Goal: Task Accomplishment & Management: Manage account settings

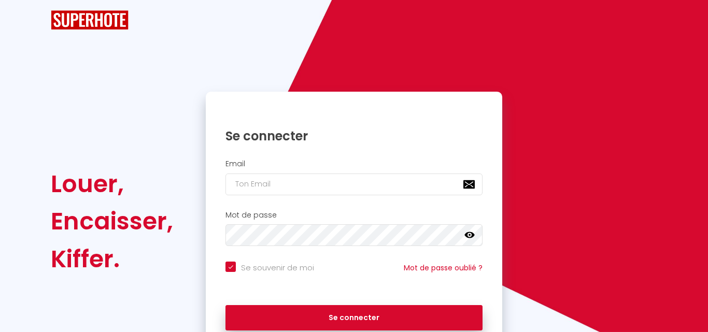
checkbox input "true"
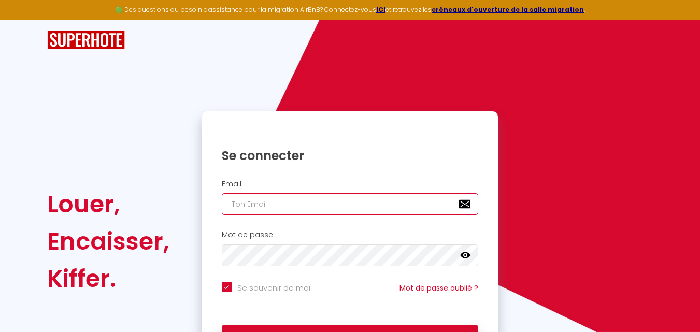
type input "[EMAIL_ADDRESS][DOMAIN_NAME]"
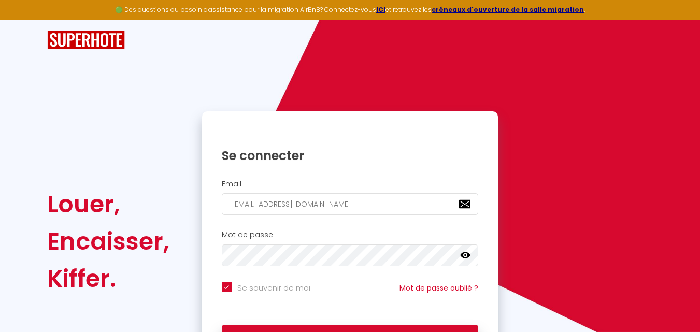
click at [465, 256] on icon at bounding box center [465, 255] width 10 height 6
click at [333, 331] on button "Se connecter" at bounding box center [350, 339] width 257 height 26
checkbox input "true"
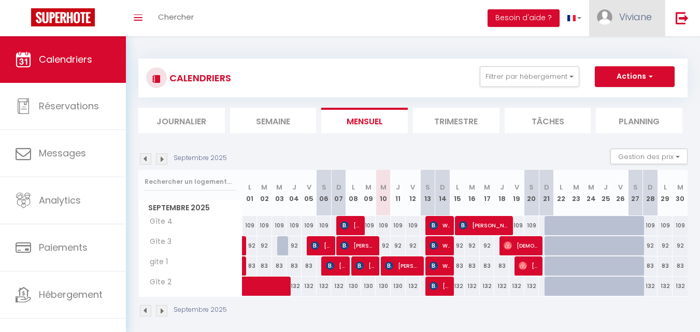
click at [616, 21] on link "Viviane" at bounding box center [627, 18] width 76 height 36
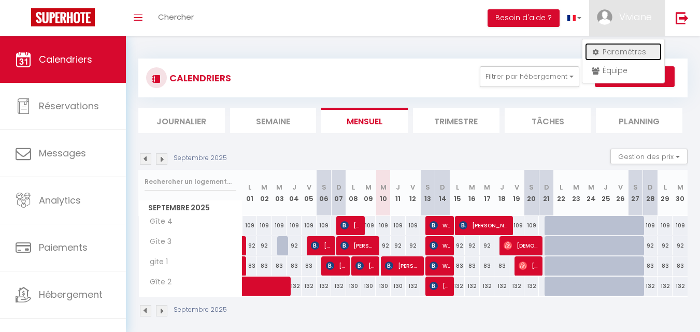
click at [614, 52] on link "Paramètres" at bounding box center [623, 52] width 77 height 18
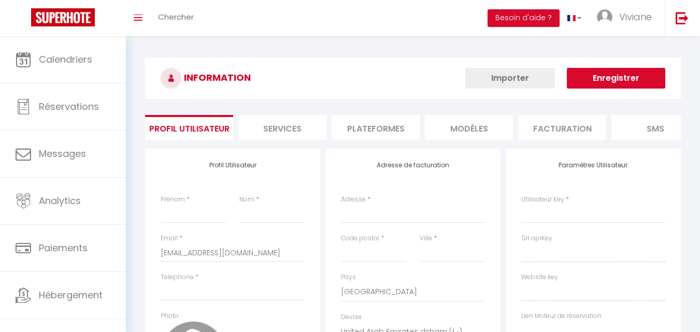
type input "Viviane"
type input "Lebel"
type input "33650258458"
type input "[STREET_ADDRESS][PERSON_NAME]"
type input "50170"
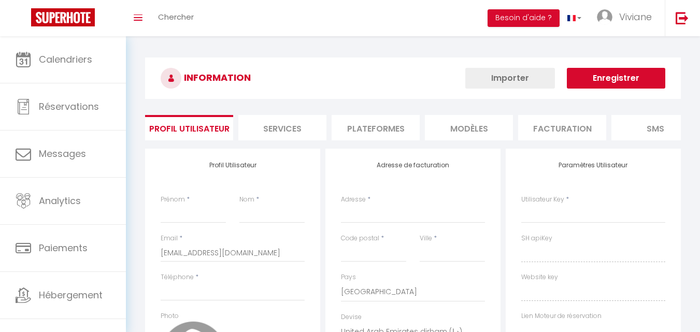
type input "beauvoir"
select select "28"
type input "cmKhymhSnghaPzEAOpLorVTKH"
type input "UUxEHUSArEFJNo7oeIzRFMzJG"
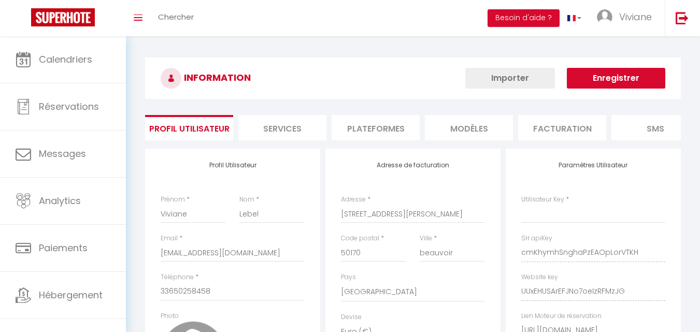
select select "fr"
type input "cmKhymhSnghaPzEAOpLorVTKH"
type input "UUxEHUSArEFJNo7oeIzRFMzJG"
type input "[URL][DOMAIN_NAME]"
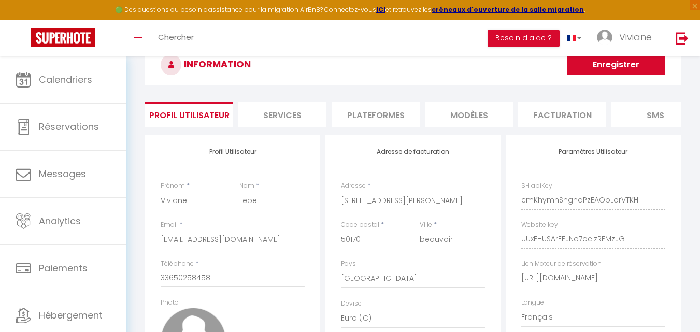
scroll to position [52, 0]
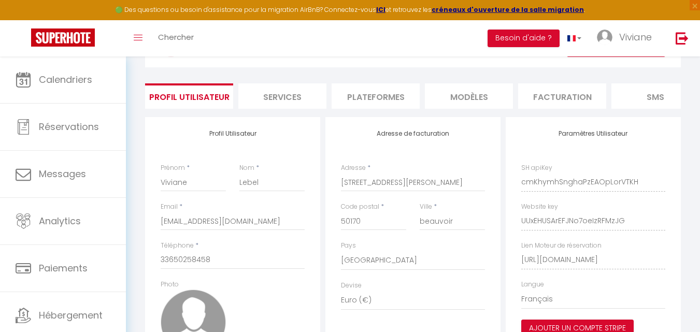
click at [377, 96] on li "Plateformes" at bounding box center [376, 95] width 88 height 25
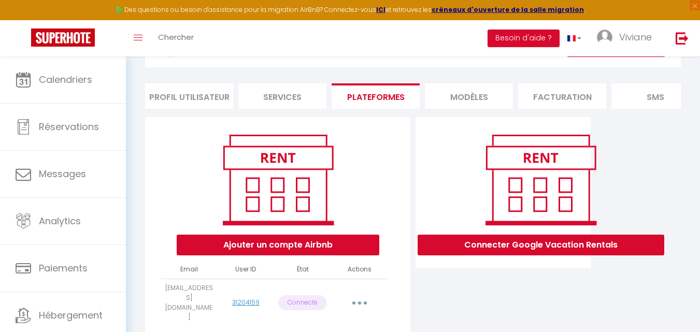
scroll to position [91, 0]
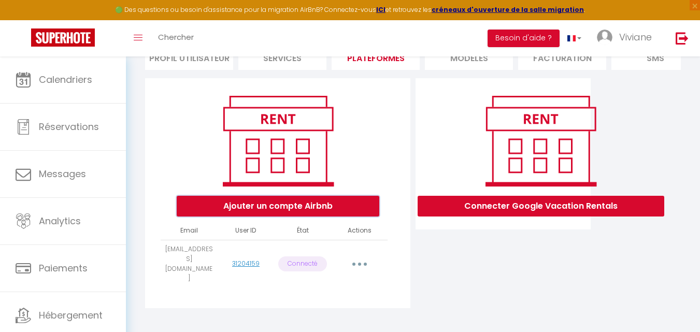
click at [272, 217] on button "Ajouter un compte Airbnb" at bounding box center [278, 206] width 203 height 21
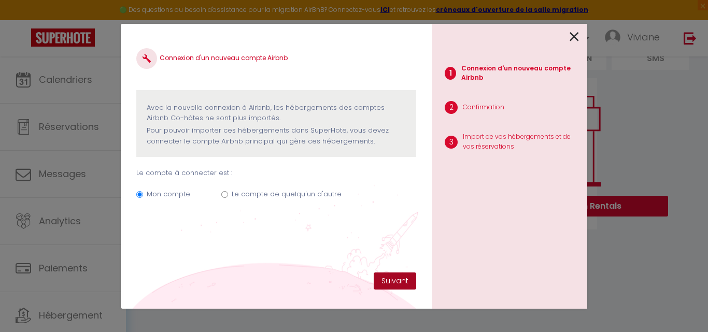
click at [396, 279] on button "Suivant" at bounding box center [395, 282] width 43 height 18
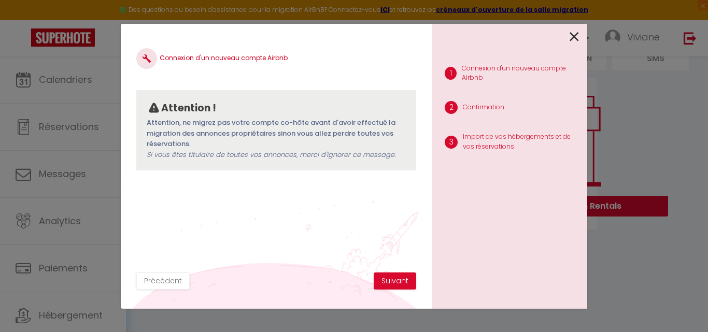
click at [571, 37] on icon at bounding box center [574, 37] width 9 height 16
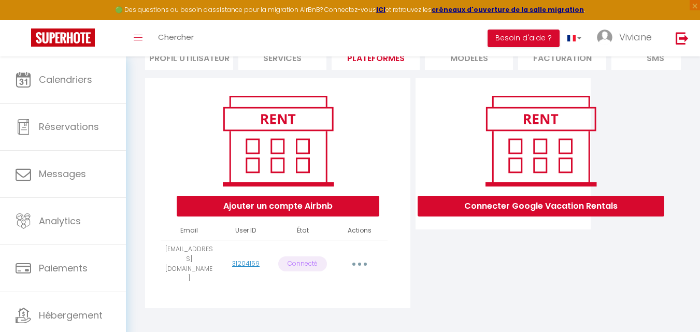
click at [357, 262] on button "button" at bounding box center [359, 264] width 29 height 17
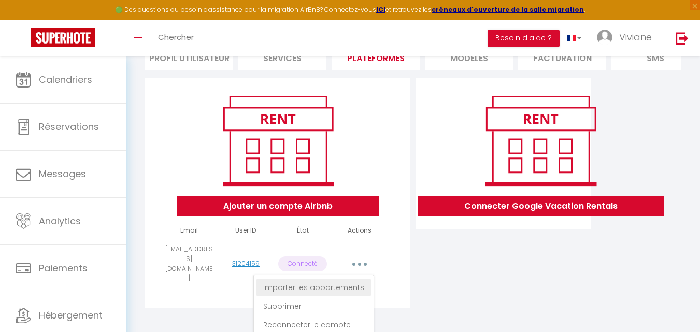
scroll to position [94, 0]
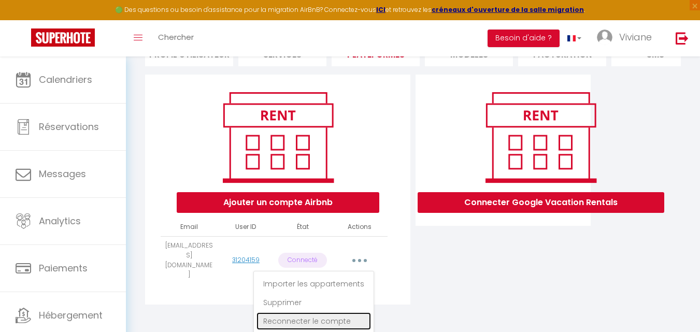
click at [319, 320] on link "Reconnecter le compte" at bounding box center [314, 322] width 115 height 18
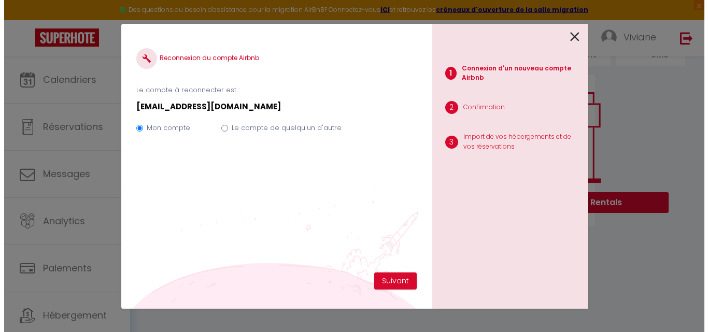
scroll to position [91, 0]
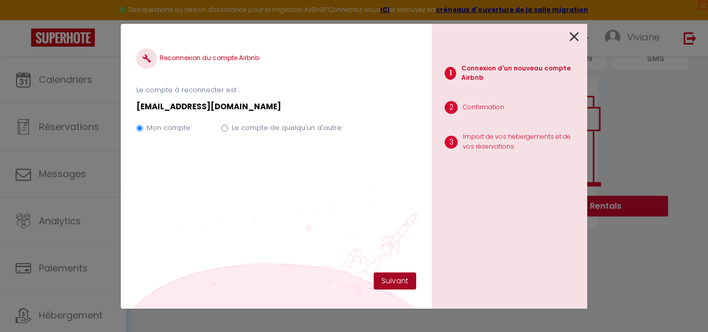
click at [398, 278] on button "Suivant" at bounding box center [395, 282] width 43 height 18
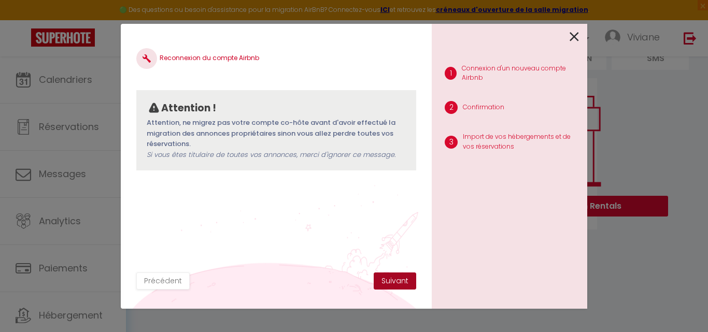
click at [396, 282] on button "Suivant" at bounding box center [395, 282] width 43 height 18
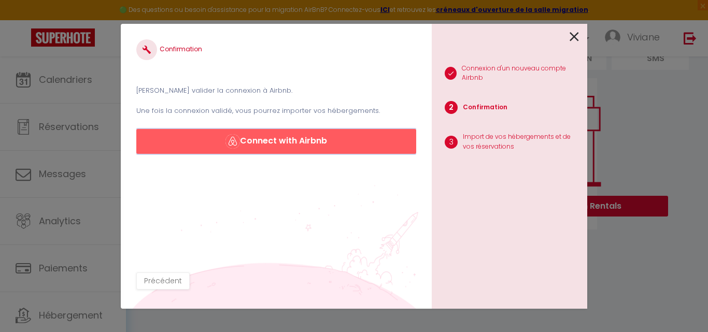
click at [288, 139] on button "Connect with Airbnb" at bounding box center [276, 141] width 280 height 25
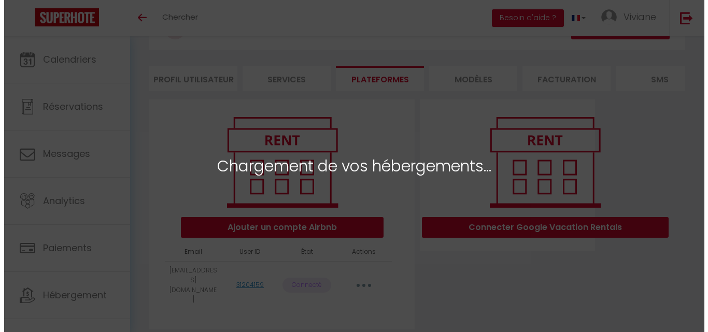
scroll to position [70, 0]
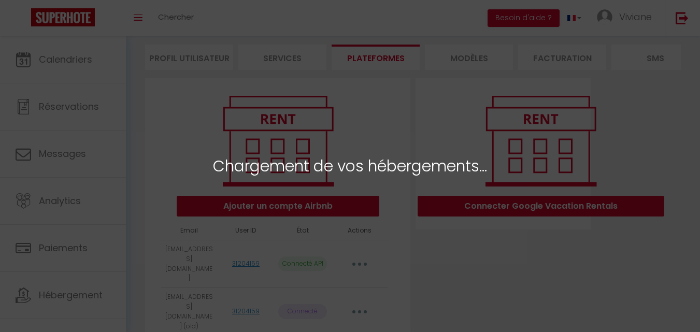
select select "73010"
select select "73011"
select select "73012"
select select "73013"
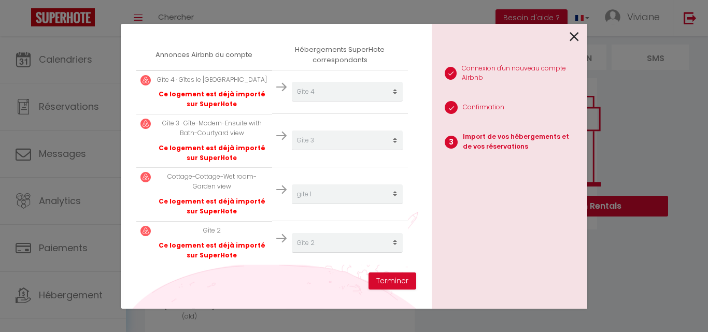
scroll to position [191, 0]
click at [386, 287] on button "Terminer" at bounding box center [393, 282] width 48 height 18
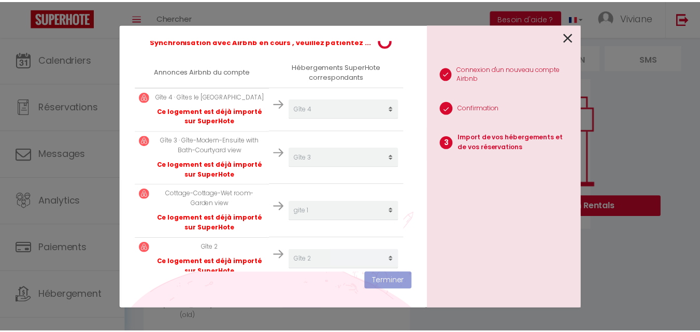
scroll to position [217, 0]
